Goal: Task Accomplishment & Management: Complete application form

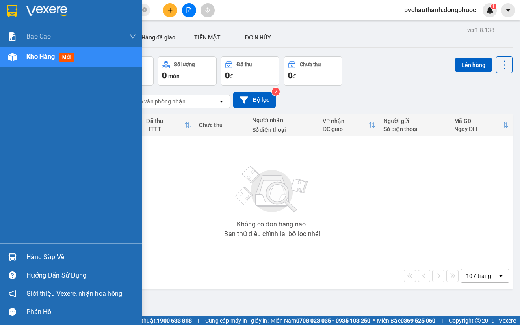
click at [50, 257] on div "Hàng sắp về" at bounding box center [81, 257] width 110 height 12
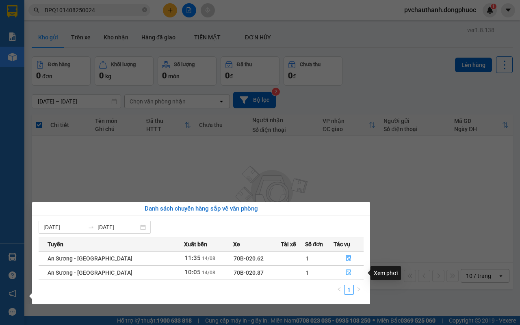
click at [346, 271] on icon "file-done" at bounding box center [349, 273] width 6 height 6
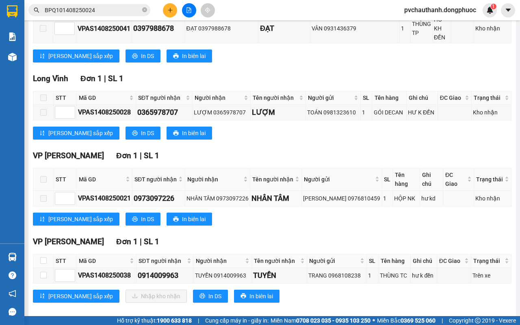
scroll to position [409, 0]
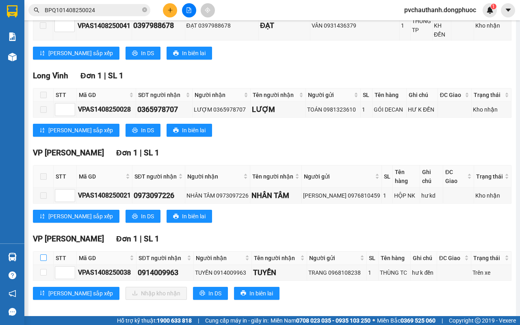
click at [43, 255] on input "checkbox" at bounding box center [43, 258] width 6 height 6
checkbox input "true"
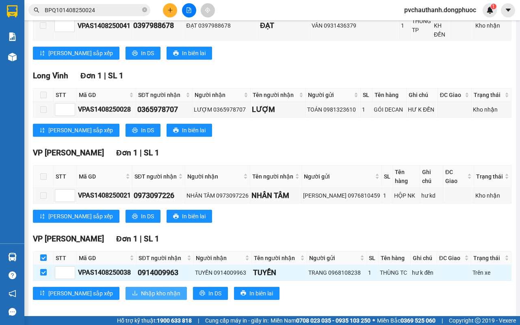
click at [141, 289] on span "Nhập kho nhận" at bounding box center [160, 293] width 39 height 9
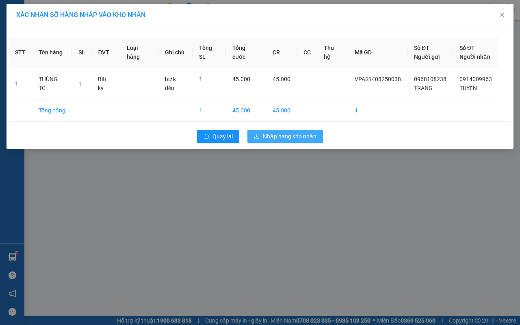
click at [283, 138] on span "Nhập hàng kho nhận" at bounding box center [290, 136] width 54 height 9
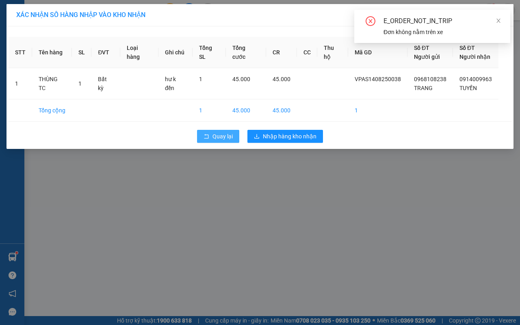
click at [221, 136] on span "Quay lại" at bounding box center [222, 136] width 20 height 9
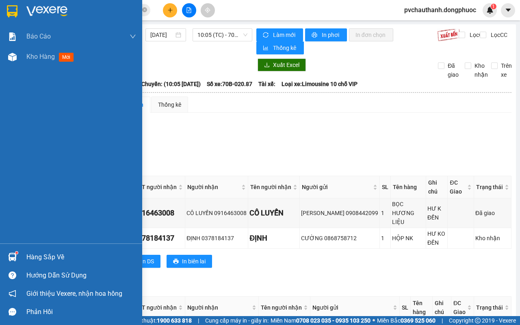
click at [31, 255] on div "Hàng sắp về" at bounding box center [81, 257] width 110 height 12
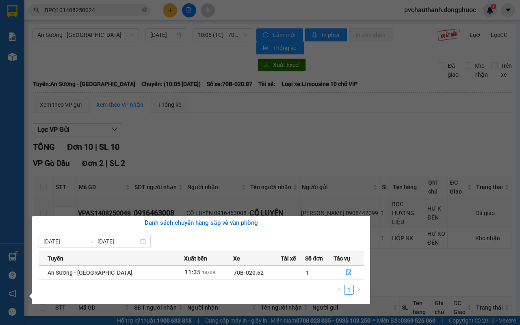
click at [273, 153] on section "Kết quả tìm kiếm ( 1 ) Bộ lọc Mã ĐH Trạng thái Món hàng Tổng cước Chưa cước Nhã…" at bounding box center [260, 162] width 520 height 325
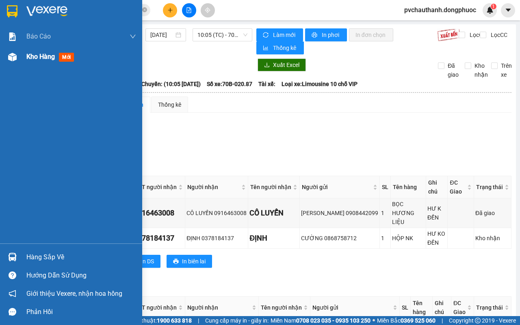
click at [39, 59] on span "Kho hàng" at bounding box center [40, 57] width 28 height 8
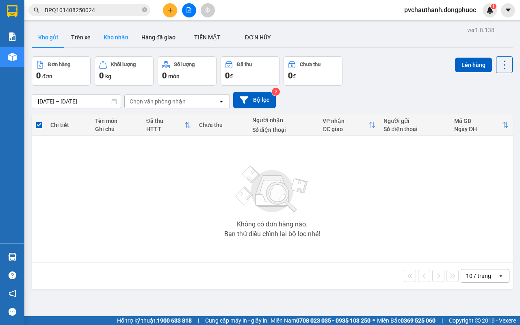
click at [116, 39] on button "Kho nhận" at bounding box center [116, 37] width 38 height 19
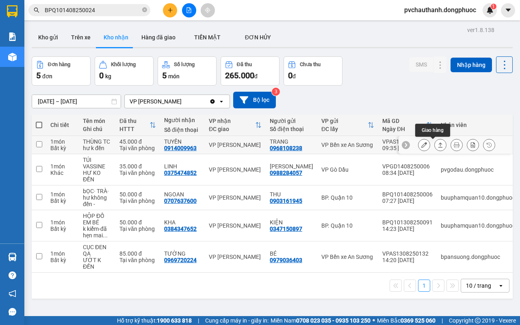
click at [437, 148] on icon at bounding box center [440, 145] width 6 height 6
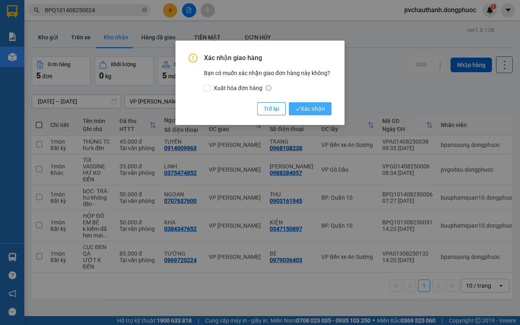
click at [309, 112] on span "Xác nhận" at bounding box center [310, 108] width 30 height 9
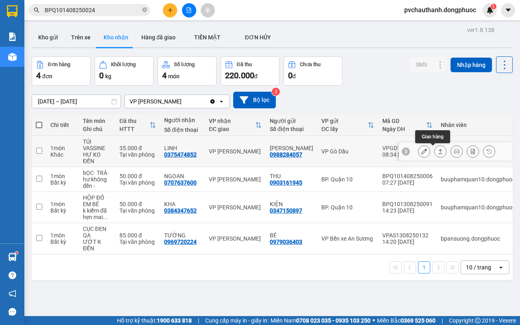
click at [437, 151] on icon at bounding box center [440, 152] width 6 height 6
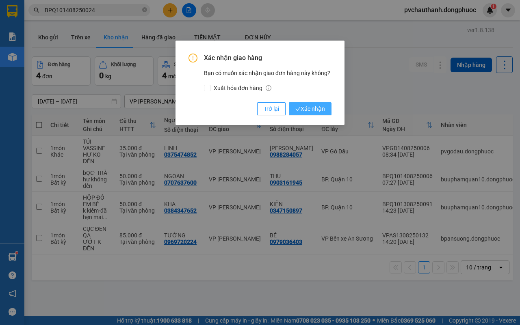
click at [297, 106] on icon "check" at bounding box center [297, 108] width 5 height 5
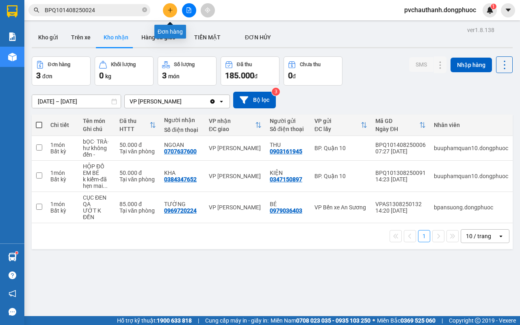
click at [169, 12] on icon "plus" at bounding box center [170, 10] width 6 height 6
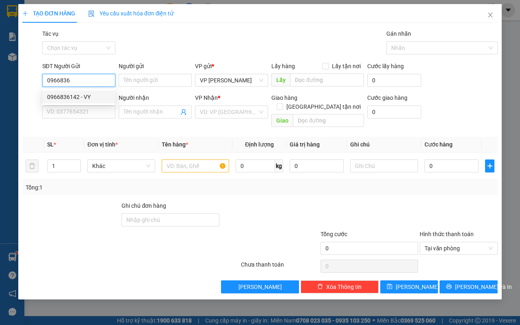
click at [84, 103] on div "0966836142 - VY" at bounding box center [78, 97] width 73 height 13
type input "0966836142"
type input "VY"
type input "0399919011"
type input "[PERSON_NAME]"
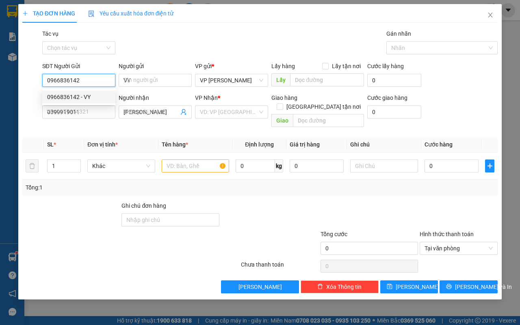
type input "30.000"
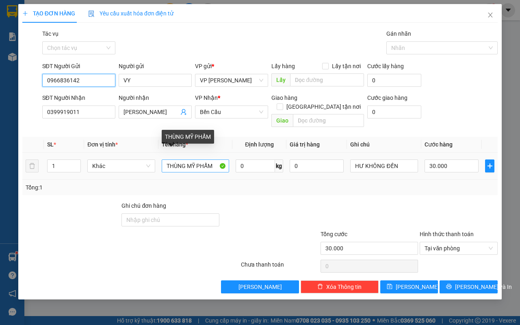
type input "0966836142"
drag, startPoint x: 212, startPoint y: 158, endPoint x: 216, endPoint y: 164, distance: 8.2
click at [213, 160] on input "THÙNG MỸ PHẨM" at bounding box center [196, 166] width 68 height 13
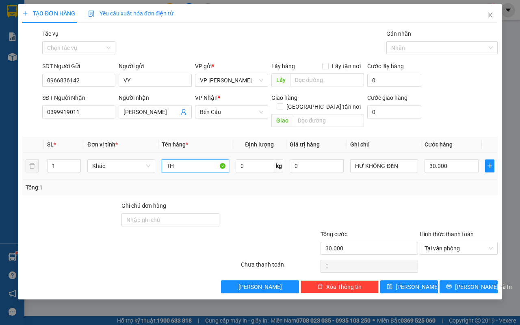
type input "T"
type input "B"
type input "BỌC ĐEN MP+QAO"
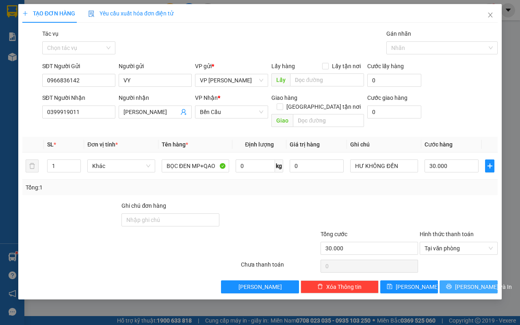
click at [461, 283] on span "[PERSON_NAME] và In" at bounding box center [483, 287] width 57 height 9
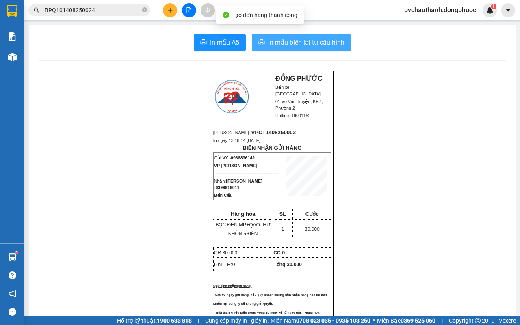
click at [307, 45] on span "In mẫu biên lai tự cấu hình" at bounding box center [306, 42] width 76 height 10
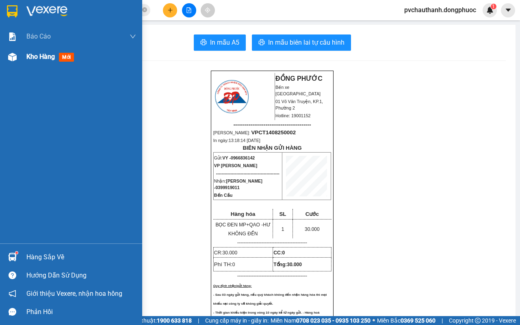
click at [46, 55] on span "Kho hàng" at bounding box center [40, 57] width 28 height 8
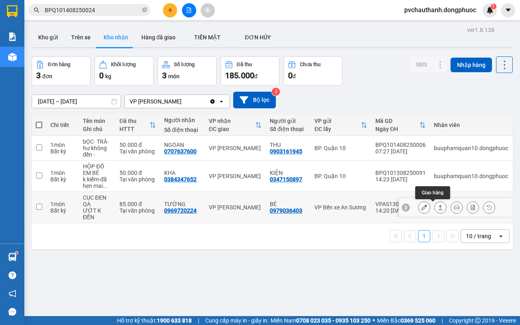
click at [437, 206] on icon at bounding box center [440, 208] width 6 height 6
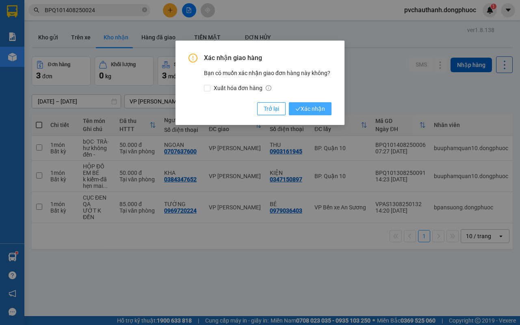
click at [307, 109] on span "Xác nhận" at bounding box center [310, 108] width 30 height 9
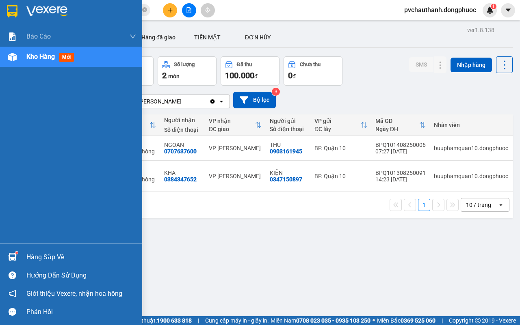
click at [25, 253] on div "Hàng sắp về" at bounding box center [71, 257] width 142 height 18
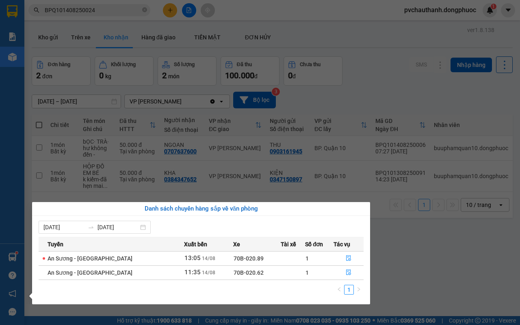
click at [437, 261] on section "Kết quả tìm kiếm ( 1 ) Bộ lọc Mã ĐH Trạng thái Món hàng Tổng cước Chưa cước Nhã…" at bounding box center [260, 162] width 520 height 325
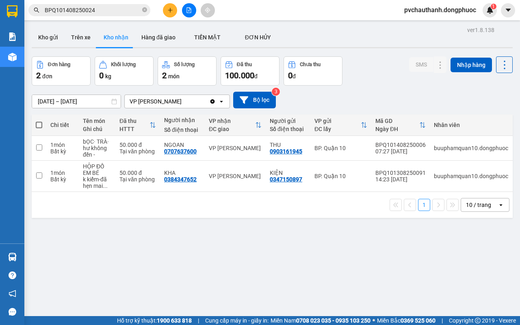
click at [114, 9] on input "BPQ101408250024" at bounding box center [93, 10] width 96 height 9
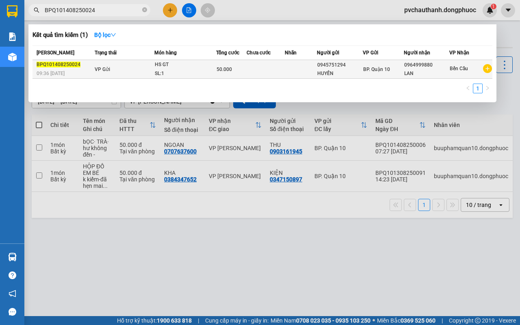
click at [123, 68] on td "VP Gửi" at bounding box center [124, 69] width 62 height 19
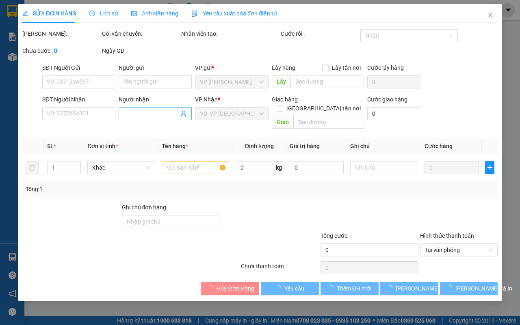
type input "0945751294"
type input "HUYỀN"
type input "0964999880"
type input "LAN"
type input "50.000"
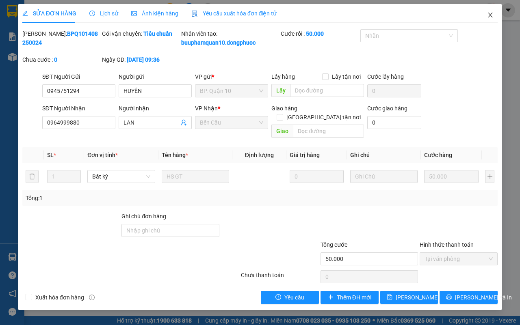
click at [489, 15] on icon "close" at bounding box center [490, 15] width 6 height 6
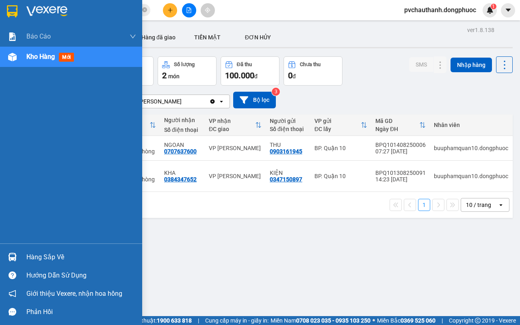
click at [43, 254] on div "Hàng sắp về" at bounding box center [81, 257] width 110 height 12
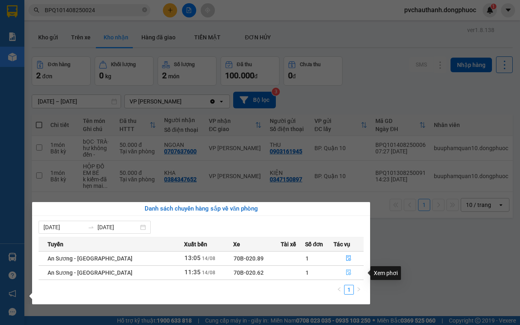
click at [346, 271] on icon "file-done" at bounding box center [349, 273] width 6 height 6
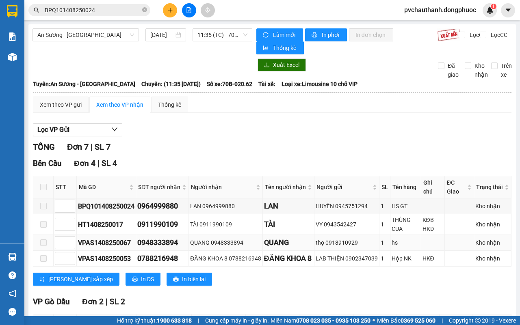
scroll to position [165, 0]
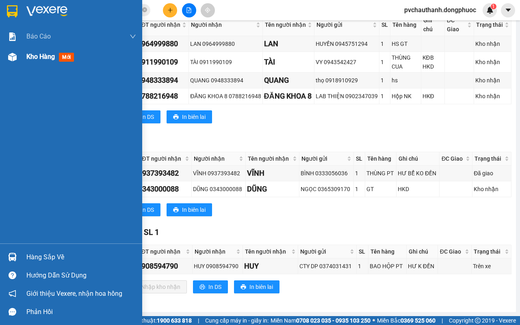
click at [37, 53] on span "Kho hàng" at bounding box center [40, 57] width 28 height 8
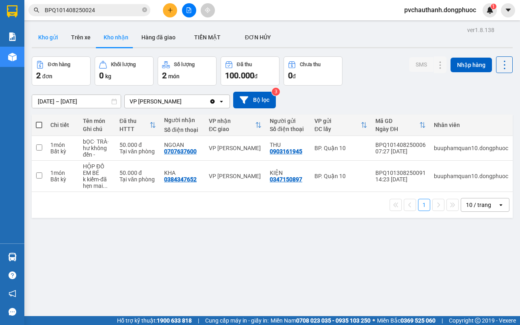
click at [44, 34] on button "Kho gửi" at bounding box center [48, 37] width 33 height 19
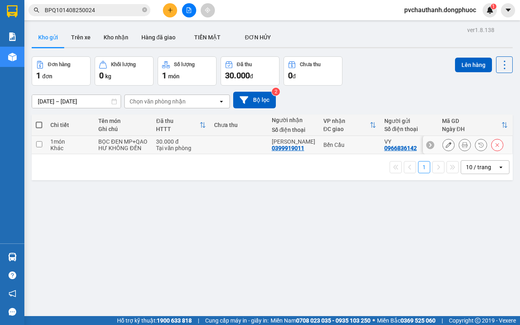
click at [152, 147] on td "30.000 đ Tại văn phòng" at bounding box center [181, 145] width 58 height 18
checkbox input "true"
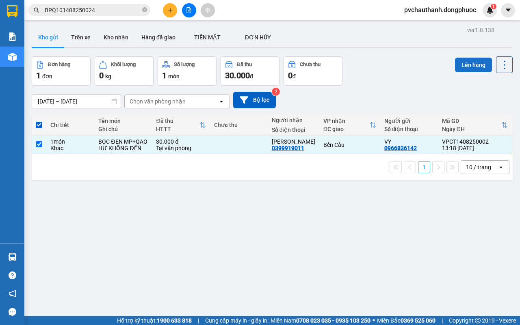
click at [470, 59] on button "Lên hàng" at bounding box center [473, 65] width 37 height 15
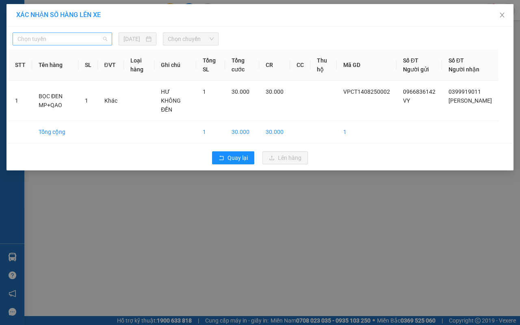
click at [45, 43] on span "Chọn tuyến" at bounding box center [62, 39] width 90 height 12
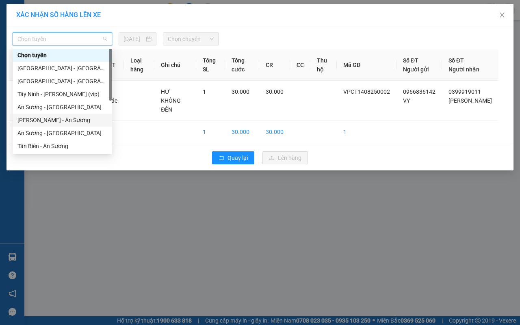
click at [58, 118] on div "[PERSON_NAME] - An Sương" at bounding box center [62, 120] width 90 height 9
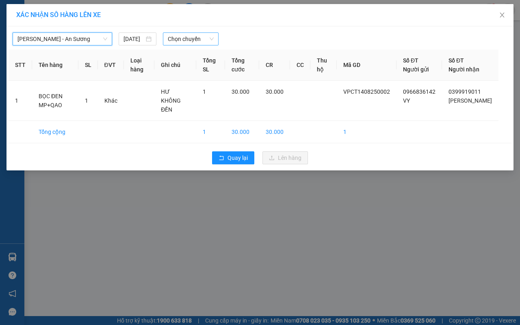
click at [178, 37] on span "Chọn chuyến" at bounding box center [190, 39] width 45 height 12
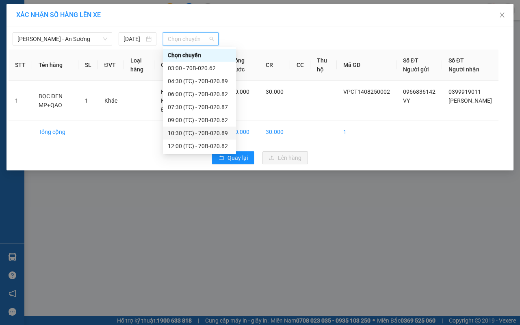
scroll to position [39, 0]
click at [197, 118] on div "13:30 (TC) - 70B-020.87" at bounding box center [199, 120] width 63 height 9
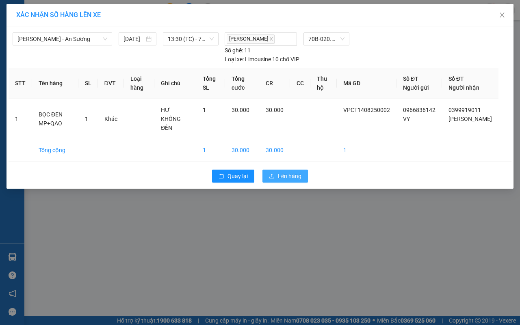
click at [281, 176] on span "Lên hàng" at bounding box center [290, 176] width 24 height 9
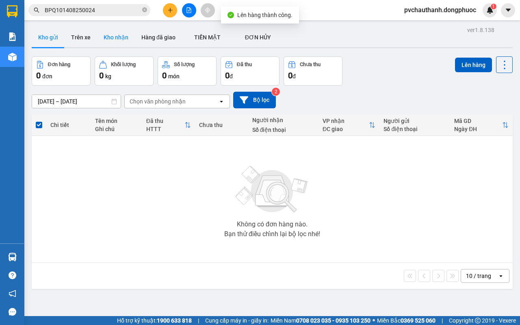
click at [122, 36] on button "Kho nhận" at bounding box center [116, 37] width 38 height 19
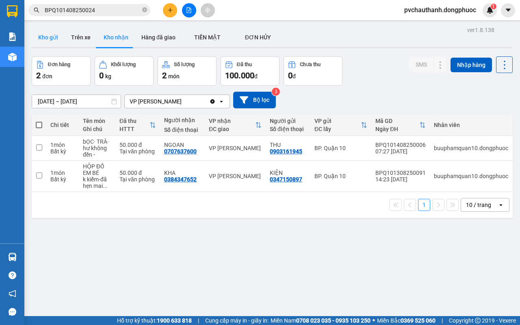
click at [47, 37] on button "Kho gửi" at bounding box center [48, 37] width 33 height 19
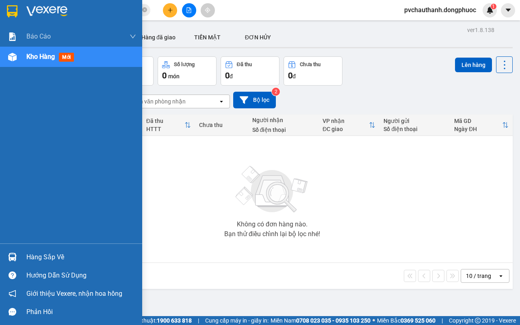
click at [62, 253] on div "Hàng sắp về" at bounding box center [81, 257] width 110 height 12
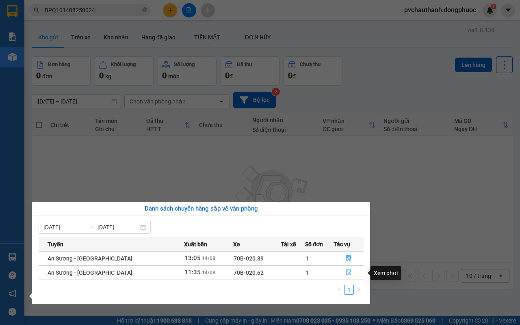
click at [346, 275] on icon "file-done" at bounding box center [348, 273] width 5 height 6
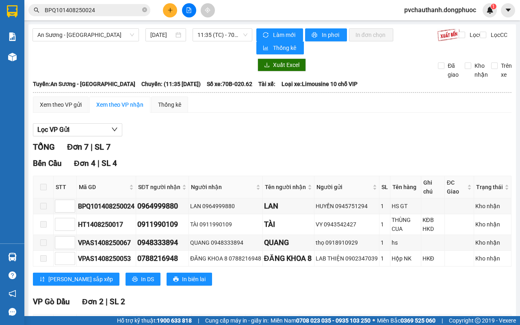
scroll to position [165, 0]
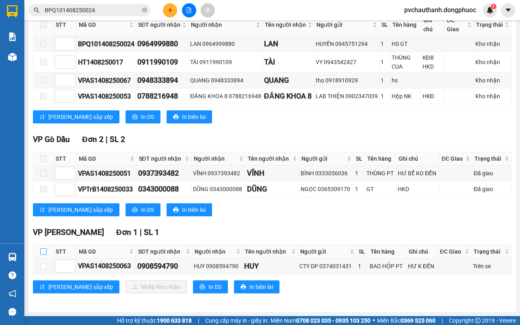
click at [43, 252] on input "checkbox" at bounding box center [43, 252] width 6 height 6
checkbox input "true"
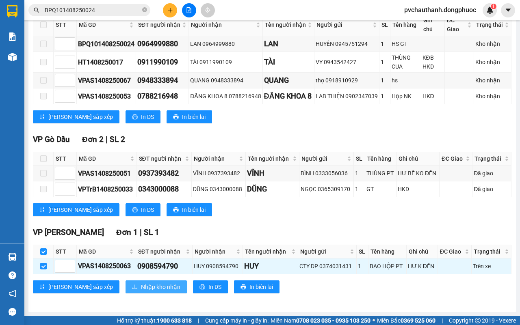
drag, startPoint x: 98, startPoint y: 279, endPoint x: 101, endPoint y: 286, distance: 7.1
click at [98, 281] on div "VP [GEOGRAPHIC_DATA] 1 | SL 1 STT Mã GD SĐT người nhận Người nhận Tên người nhậ…" at bounding box center [272, 263] width 478 height 73
click at [132, 286] on icon "download" at bounding box center [135, 287] width 6 height 6
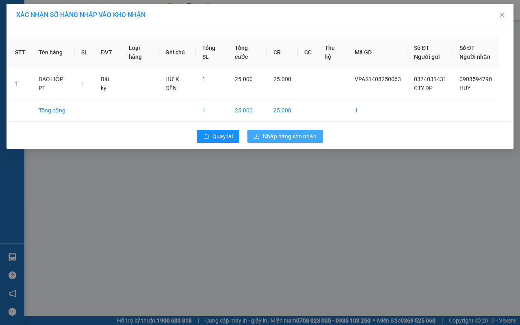
click at [291, 138] on span "Nhập hàng kho nhận" at bounding box center [290, 136] width 54 height 9
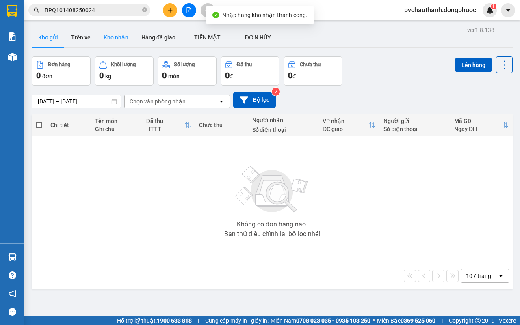
click at [113, 35] on button "Kho nhận" at bounding box center [116, 37] width 38 height 19
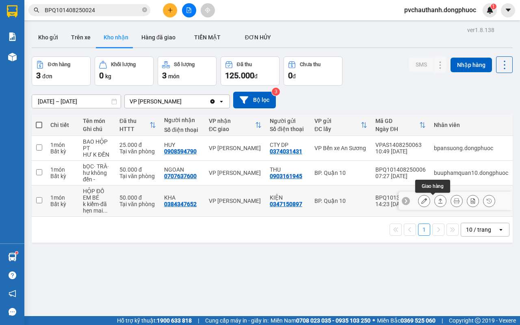
click at [435, 202] on button at bounding box center [440, 201] width 11 height 14
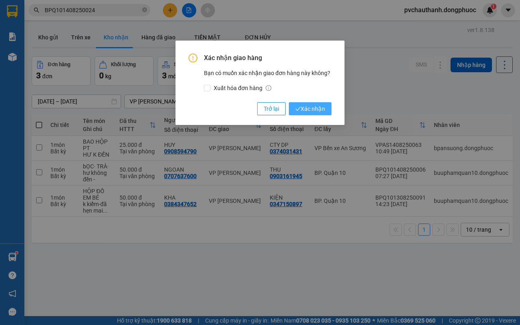
click at [313, 111] on span "Xác nhận" at bounding box center [310, 108] width 30 height 9
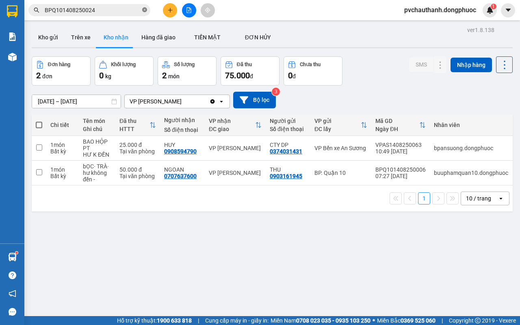
click at [143, 9] on icon "close-circle" at bounding box center [144, 9] width 5 height 5
click at [435, 143] on button at bounding box center [440, 148] width 11 height 14
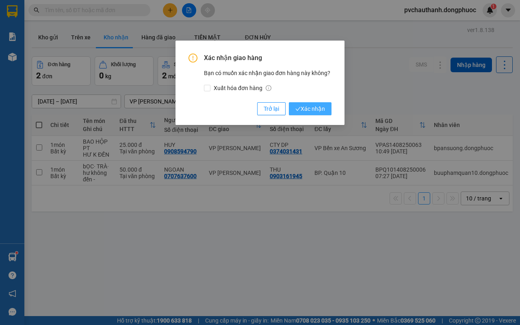
click at [322, 108] on span "Xác nhận" at bounding box center [310, 108] width 30 height 9
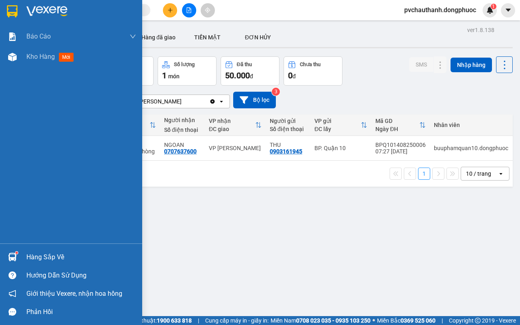
click at [41, 253] on div "Hàng sắp về" at bounding box center [81, 257] width 110 height 12
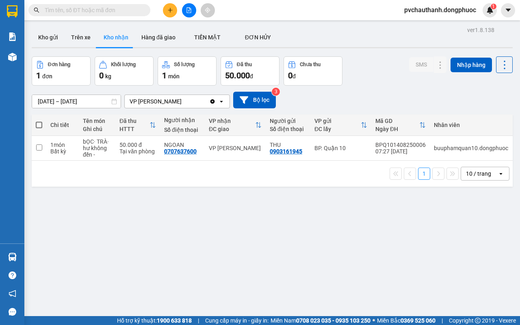
drag, startPoint x: 311, startPoint y: 197, endPoint x: 307, endPoint y: 197, distance: 4.1
click at [310, 197] on section "Kết quả tìm kiếm ( 1 ) Bộ lọc Mã ĐH Trạng thái Món hàng Tổng cước Chưa cước Nhã…" at bounding box center [260, 162] width 520 height 325
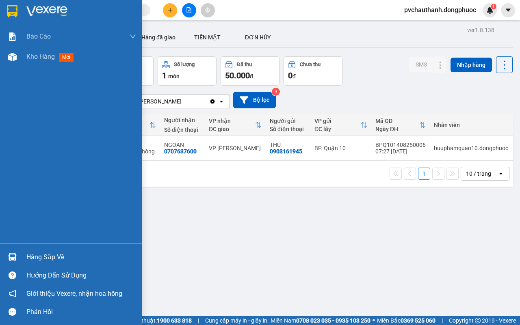
click at [34, 257] on div "Hàng sắp về" at bounding box center [81, 257] width 110 height 12
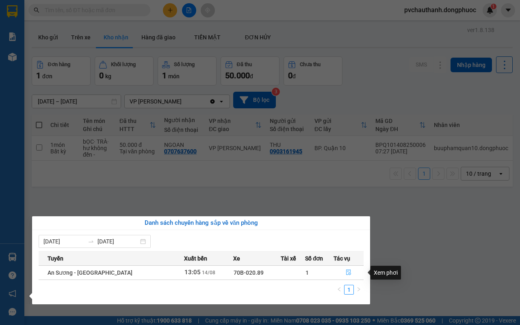
click at [346, 271] on icon "file-done" at bounding box center [349, 273] width 6 height 6
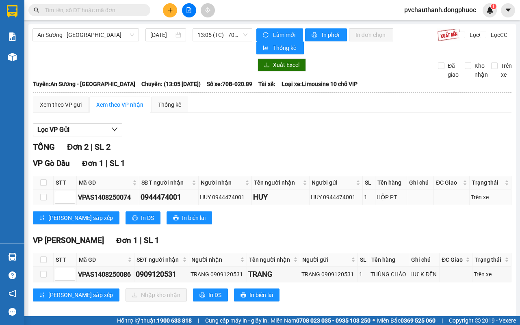
scroll to position [9, 0]
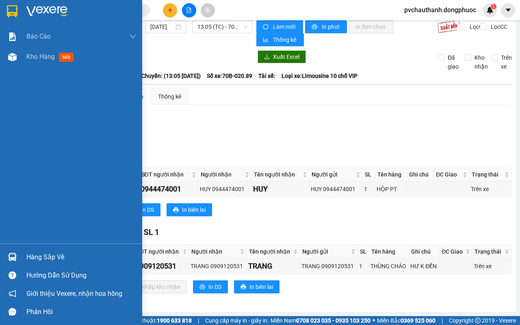
click at [46, 258] on div "Hàng sắp về" at bounding box center [81, 257] width 110 height 12
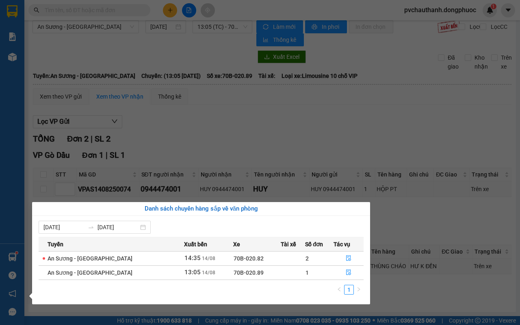
click at [173, 151] on section "Kết quả tìm kiếm ( 1 ) Bộ lọc Mã ĐH Trạng thái Món hàng Tổng cước Chưa cước Nhã…" at bounding box center [260, 162] width 520 height 325
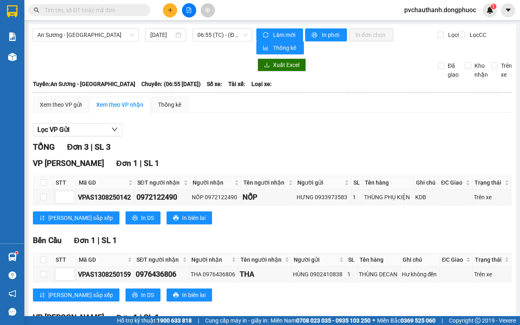
scroll to position [101, 0]
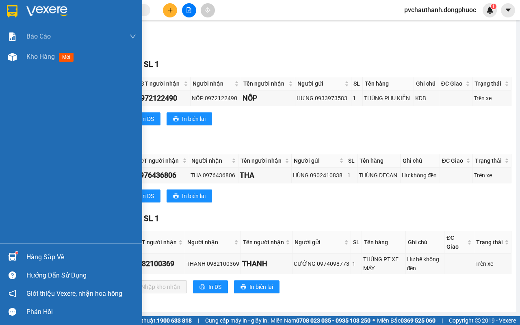
click at [35, 259] on div "Hàng sắp về" at bounding box center [81, 257] width 110 height 12
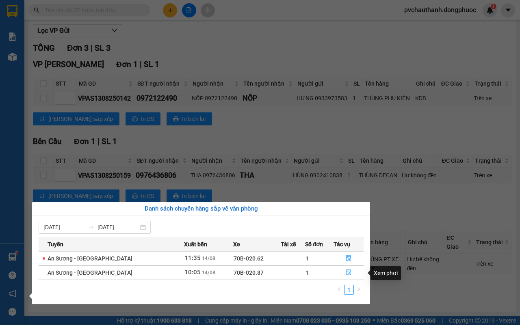
click at [350, 274] on button "button" at bounding box center [348, 272] width 29 height 13
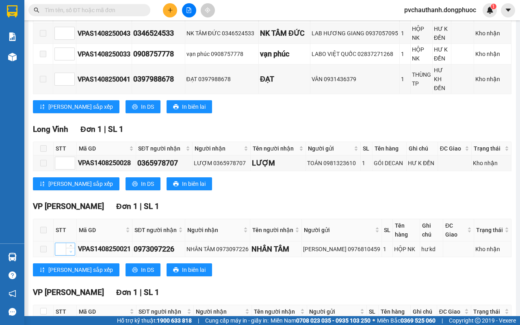
scroll to position [409, 0]
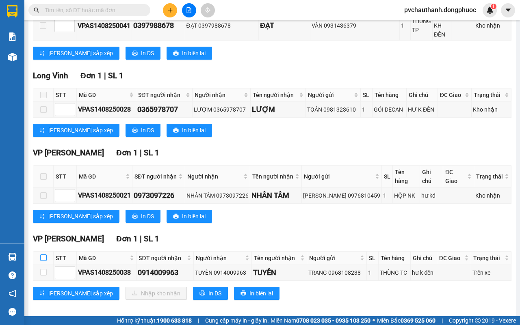
click at [43, 255] on input "checkbox" at bounding box center [43, 258] width 6 height 6
checkbox input "true"
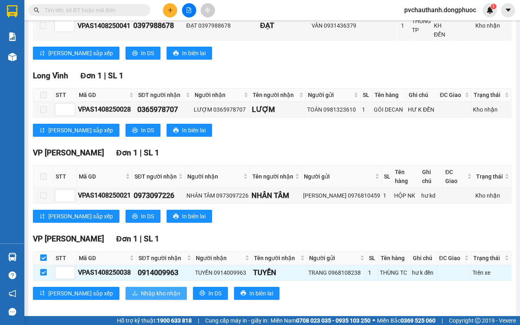
click at [141, 289] on span "Nhập kho nhận" at bounding box center [160, 293] width 39 height 9
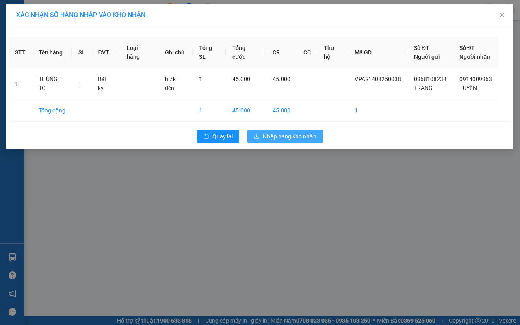
click at [282, 134] on span "Nhập hàng kho nhận" at bounding box center [290, 136] width 54 height 9
